Goal: Information Seeking & Learning: Learn about a topic

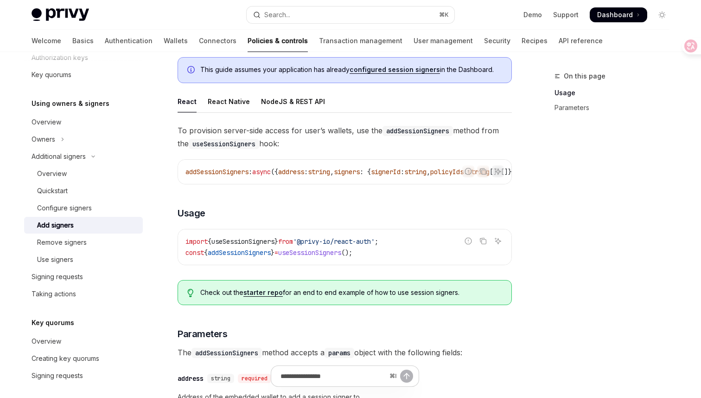
scroll to position [81, 0]
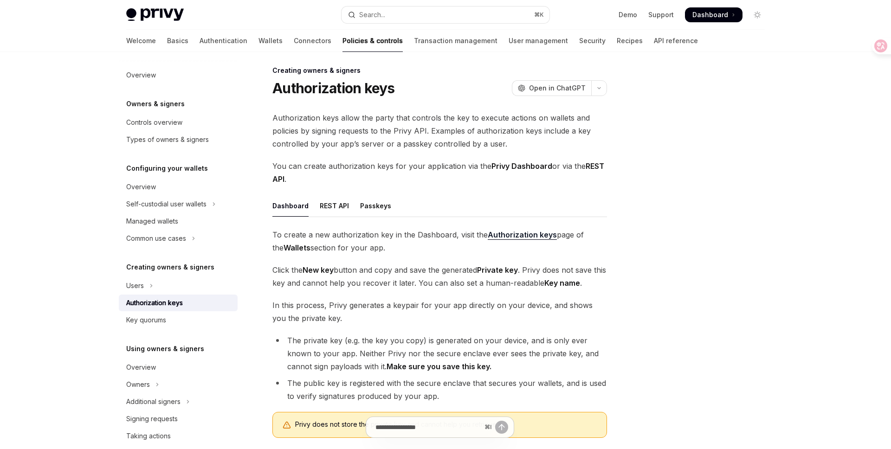
scroll to position [9, 0]
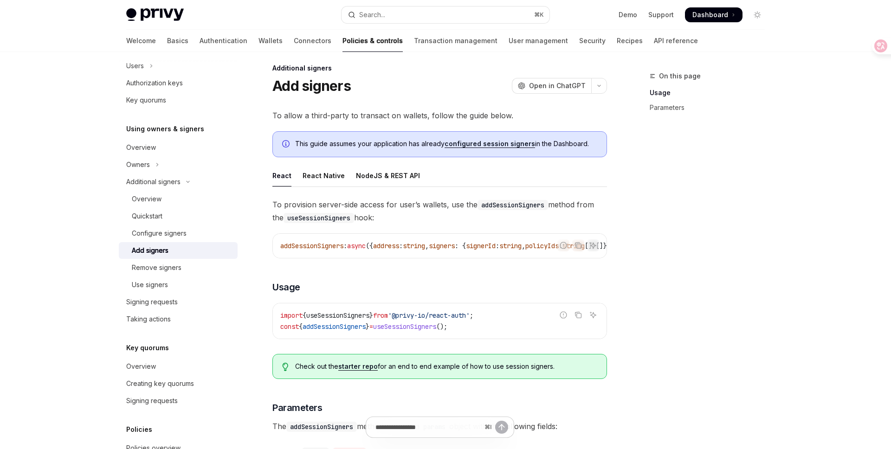
scroll to position [8, 0]
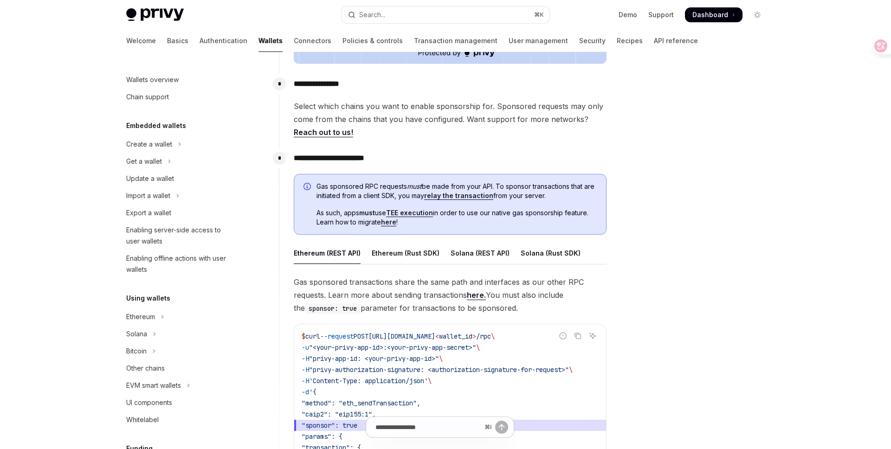
scroll to position [359, 0]
